Goal: Task Accomplishment & Management: Manage account settings

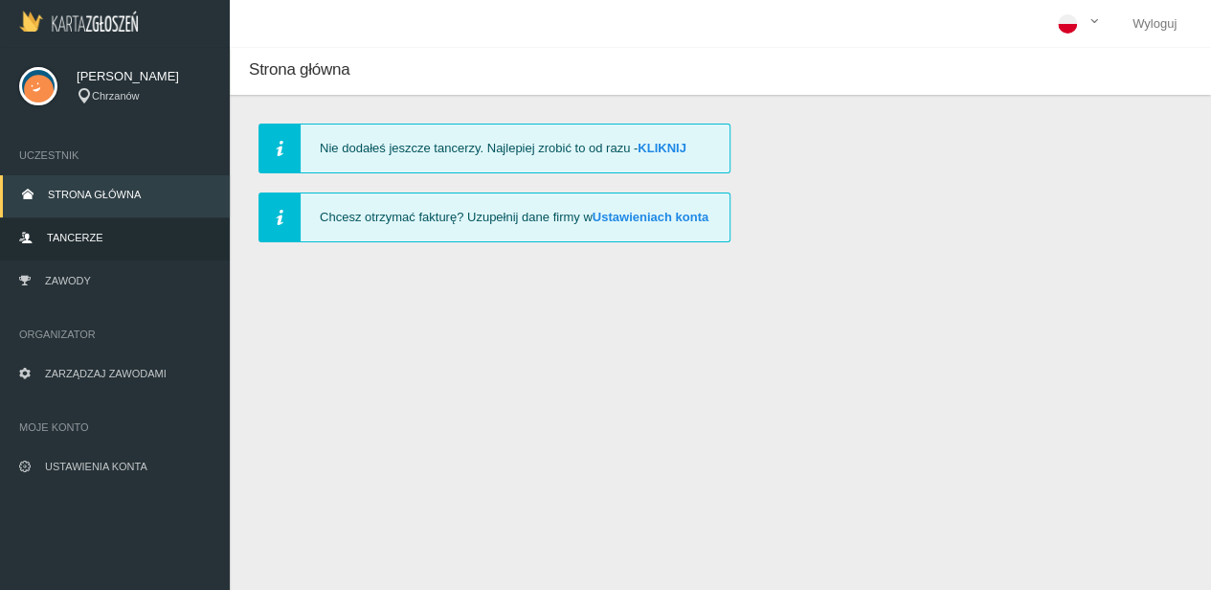
click at [66, 242] on span "Tancerze" at bounding box center [75, 237] width 56 height 11
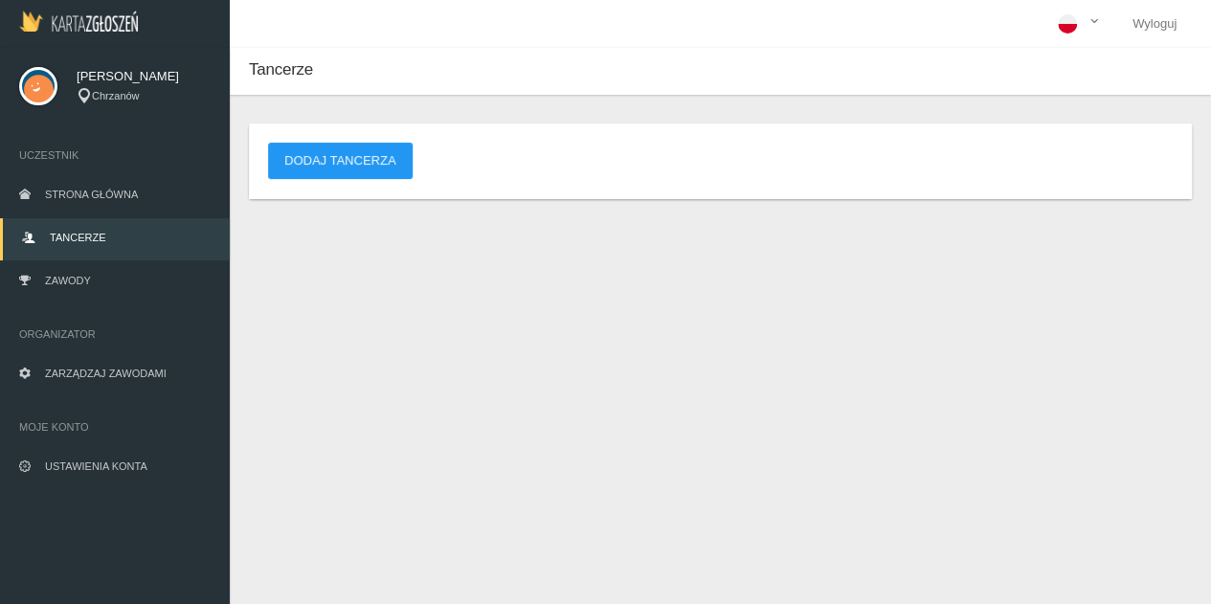
click at [105, 16] on img at bounding box center [78, 21] width 119 height 21
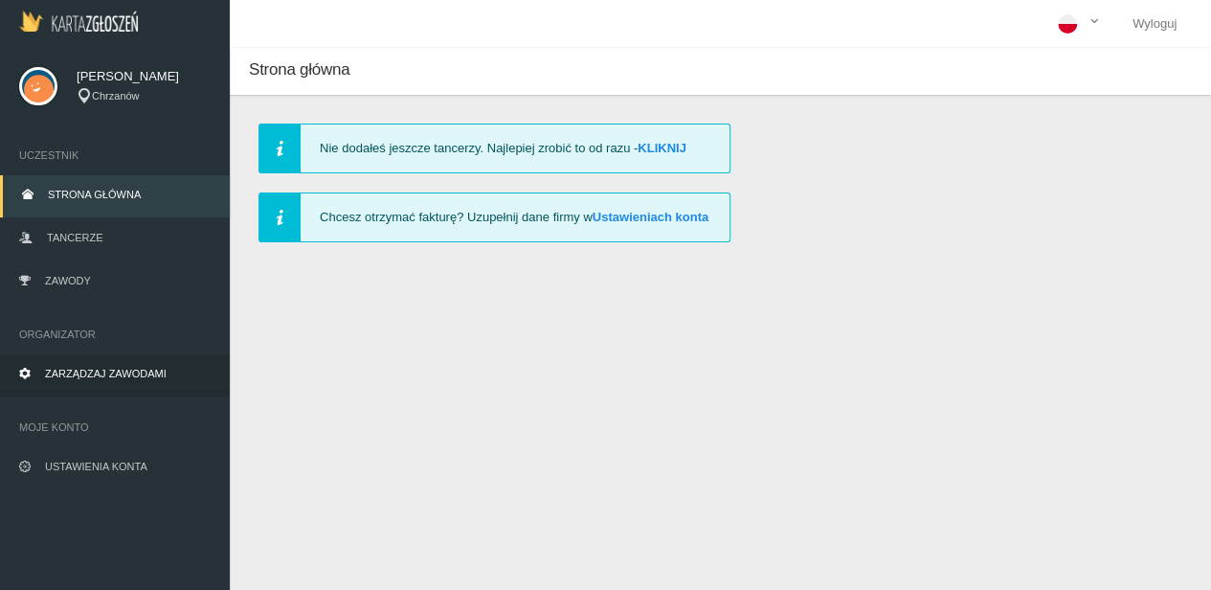
click at [117, 369] on span "Zarządzaj zawodami" at bounding box center [106, 373] width 122 height 11
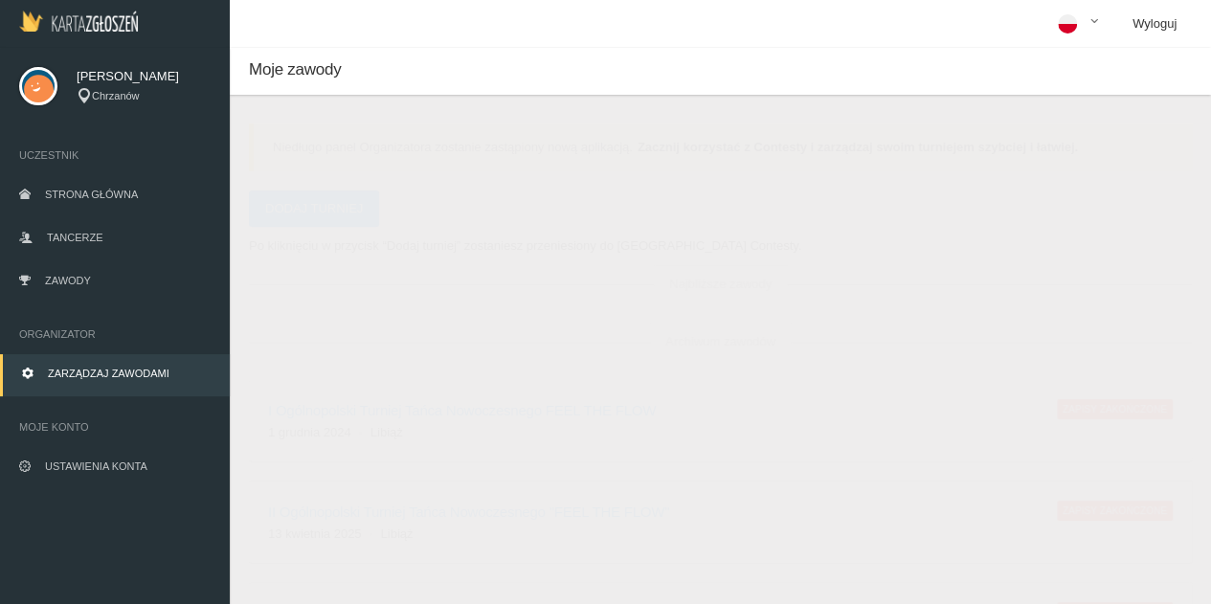
click at [1146, 28] on link "Wyloguj" at bounding box center [1154, 24] width 75 height 48
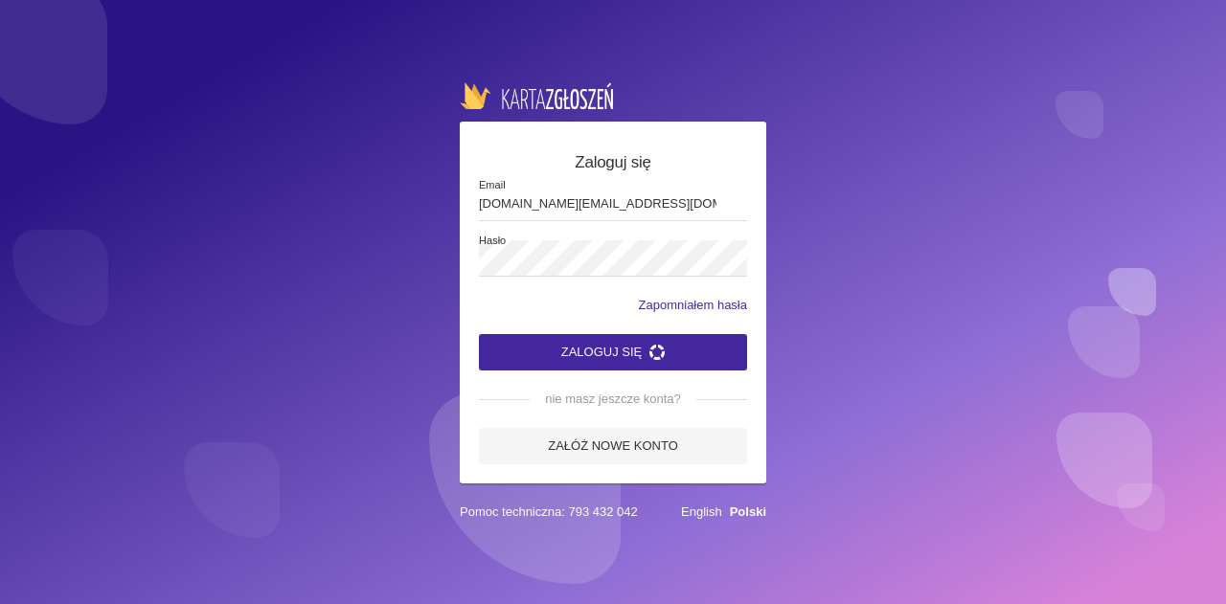
drag, startPoint x: 603, startPoint y: 208, endPoint x: 386, endPoint y: 196, distance: 217.6
click at [384, 196] on div "Zaloguj się [DOMAIN_NAME][EMAIL_ADDRESS][DOMAIN_NAME] Email Hasło Zapomniałem h…" at bounding box center [613, 302] width 1226 height 604
type input "[EMAIL_ADDRESS][DOMAIN_NAME]"
click at [547, 248] on span "Hasło" at bounding box center [619, 242] width 280 height 16
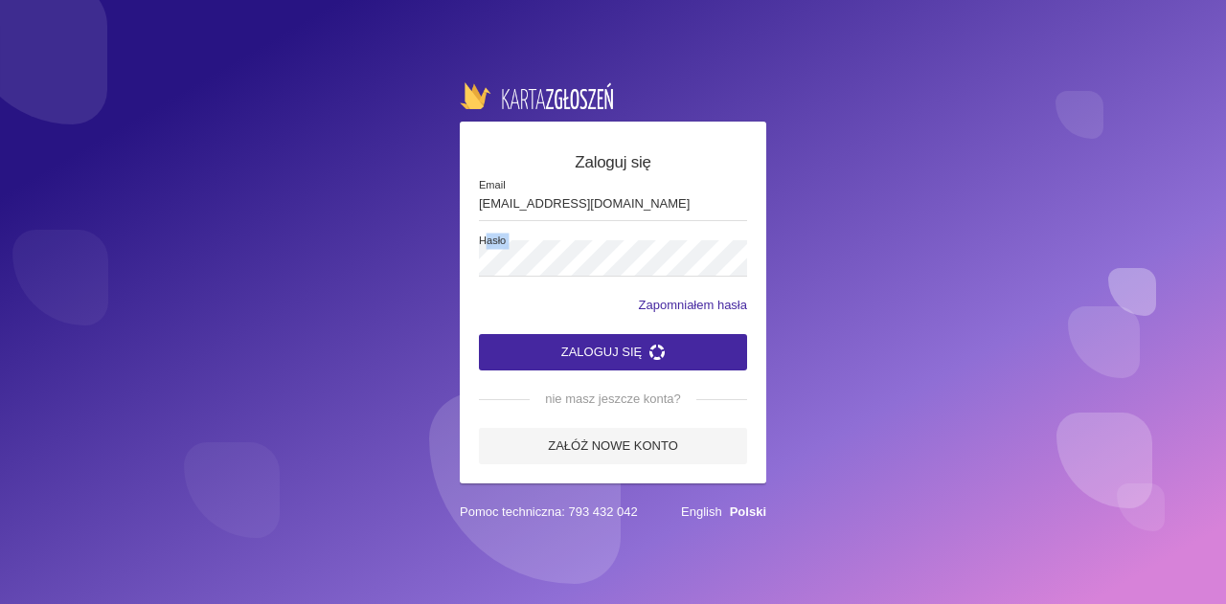
click at [547, 248] on span "Hasło" at bounding box center [619, 242] width 280 height 16
click at [451, 239] on div "Zaloguj się [EMAIL_ADDRESS][DOMAIN_NAME] Email Hasło Zapomniałem hasła Zaloguj …" at bounding box center [613, 302] width 1226 height 604
click at [479, 334] on button "Zaloguj się" at bounding box center [613, 352] width 268 height 36
